Goal: Check status: Check status

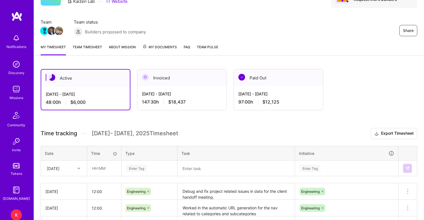
scroll to position [26, 0]
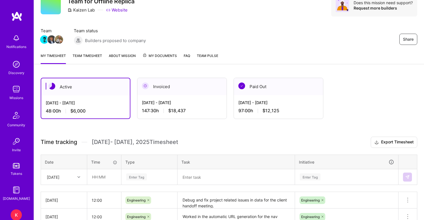
click at [176, 107] on div "[DATE] - [DATE] 147:30 h $18,437" at bounding box center [181, 106] width 89 height 23
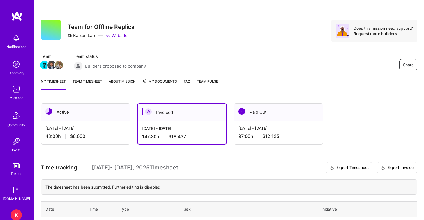
scroll to position [0, 0]
click at [79, 114] on div "Active" at bounding box center [85, 111] width 89 height 17
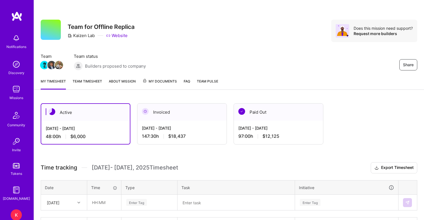
click at [94, 83] on link "Team timesheet" at bounding box center [87, 83] width 29 height 11
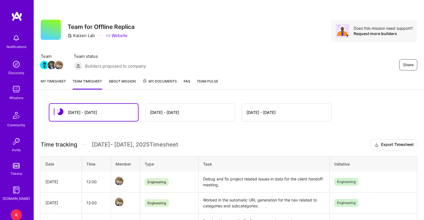
click at [59, 80] on link "My timesheet" at bounding box center [53, 83] width 25 height 11
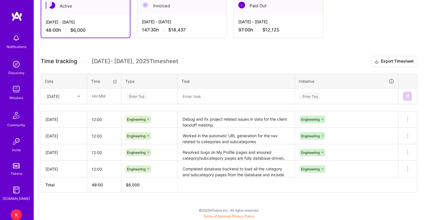
scroll to position [106, 0]
click at [148, 27] on div "Aug 16 - Aug 31, 2025 147:30 h $18,437" at bounding box center [181, 25] width 89 height 23
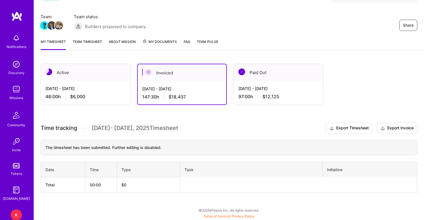
scroll to position [40, 0]
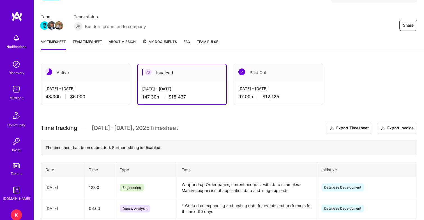
click at [85, 41] on link "Team timesheet" at bounding box center [87, 44] width 29 height 11
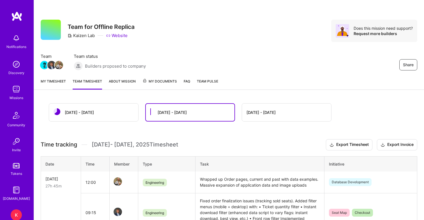
click at [56, 83] on link "My timesheet" at bounding box center [53, 83] width 25 height 11
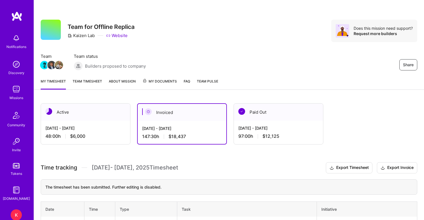
click at [93, 79] on link "Team timesheet" at bounding box center [87, 83] width 29 height 11
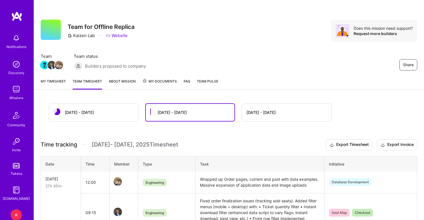
click at [83, 117] on div "Sep 1 - Sep 15" at bounding box center [93, 112] width 89 height 18
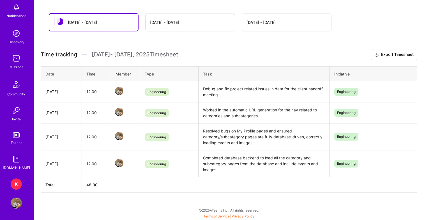
scroll to position [31, 0]
click at [16, 184] on div "K" at bounding box center [16, 183] width 11 height 11
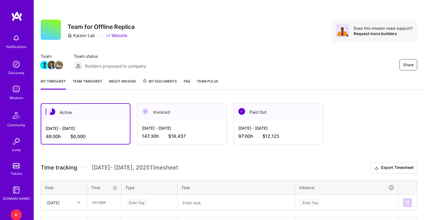
click at [96, 84] on link "Team timesheet" at bounding box center [87, 83] width 29 height 11
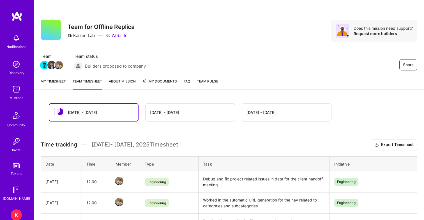
click at [17, 91] on img at bounding box center [16, 89] width 11 height 11
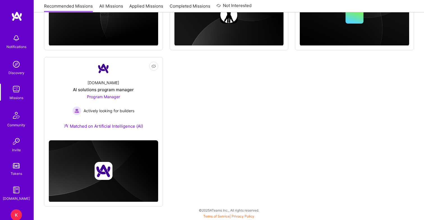
scroll to position [524, 0]
